Goal: Transaction & Acquisition: Register for event/course

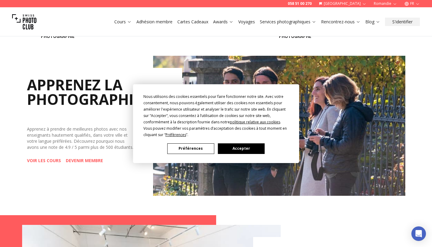
scroll to position [228, 0]
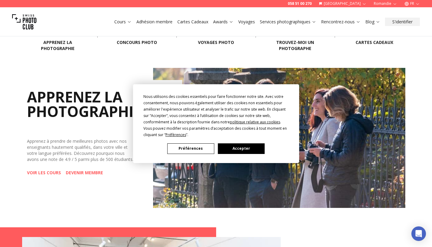
click at [46, 180] on div "Nous utilisons des cookies essentiels pour faire fonctionner notre site. Avec v…" at bounding box center [216, 123] width 432 height 247
click at [46, 179] on div "Nous utilisons des cookies essentiels pour faire fonctionner notre site. Avec v…" at bounding box center [216, 123] width 432 height 247
click at [178, 147] on button "Préférences" at bounding box center [190, 148] width 47 height 11
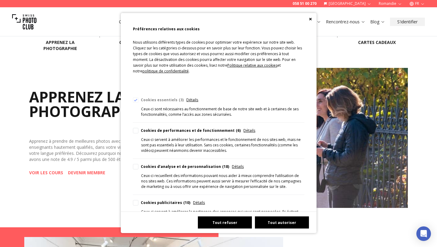
click at [222, 222] on button "Tout refuser" at bounding box center [225, 223] width 54 height 12
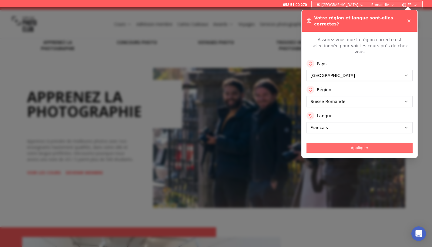
click at [339, 143] on button "Appliquer" at bounding box center [360, 148] width 106 height 10
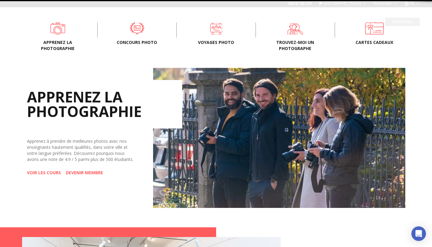
scroll to position [0, 0]
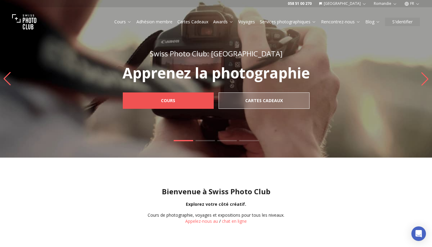
click at [183, 100] on link "Cours" at bounding box center [168, 101] width 91 height 16
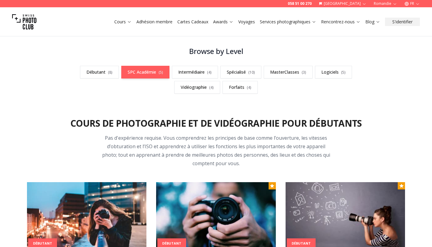
scroll to position [169, 0]
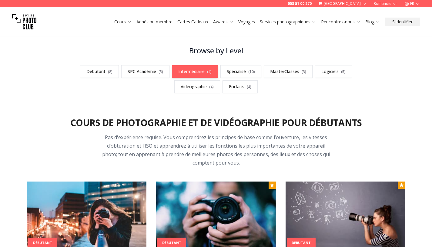
click at [184, 72] on link "Intermédiaire ( 4 )" at bounding box center [195, 71] width 46 height 13
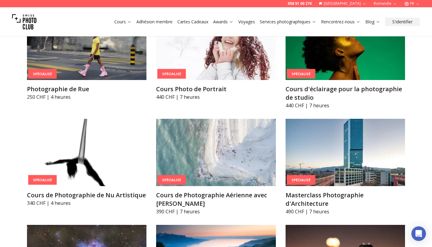
scroll to position [1283, 0]
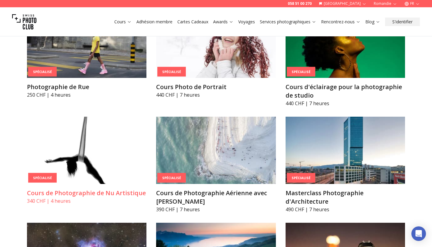
click at [131, 117] on img at bounding box center [87, 150] width 120 height 67
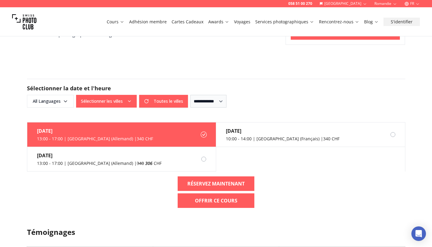
scroll to position [445, 0]
